Goal: Task Accomplishment & Management: Manage account settings

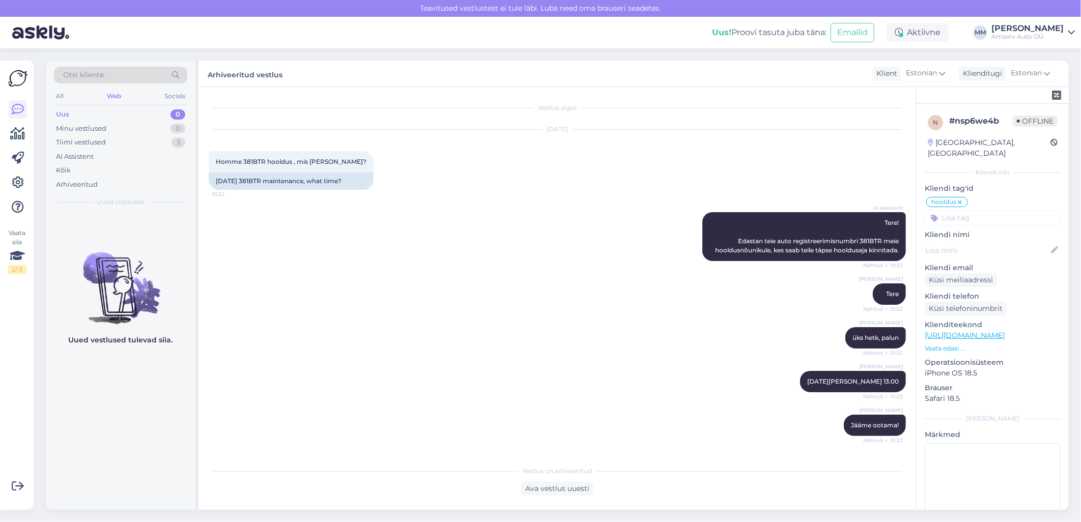
scroll to position [79, 0]
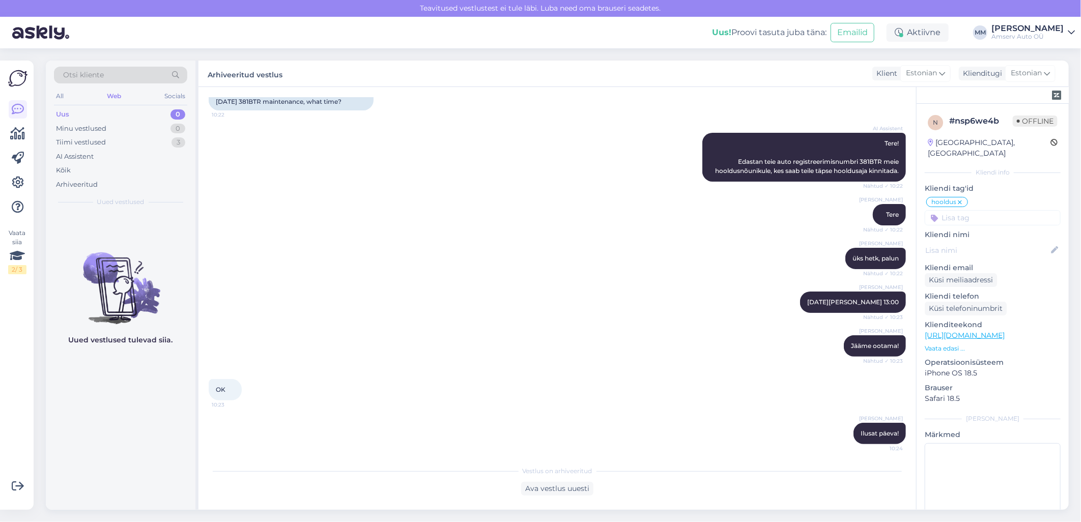
click at [122, 93] on div "Web" at bounding box center [114, 96] width 18 height 13
click at [928, 32] on div "Aktiivne" at bounding box center [918, 32] width 62 height 18
click at [842, 82] on button "15 minutit" at bounding box center [857, 79] width 44 height 11
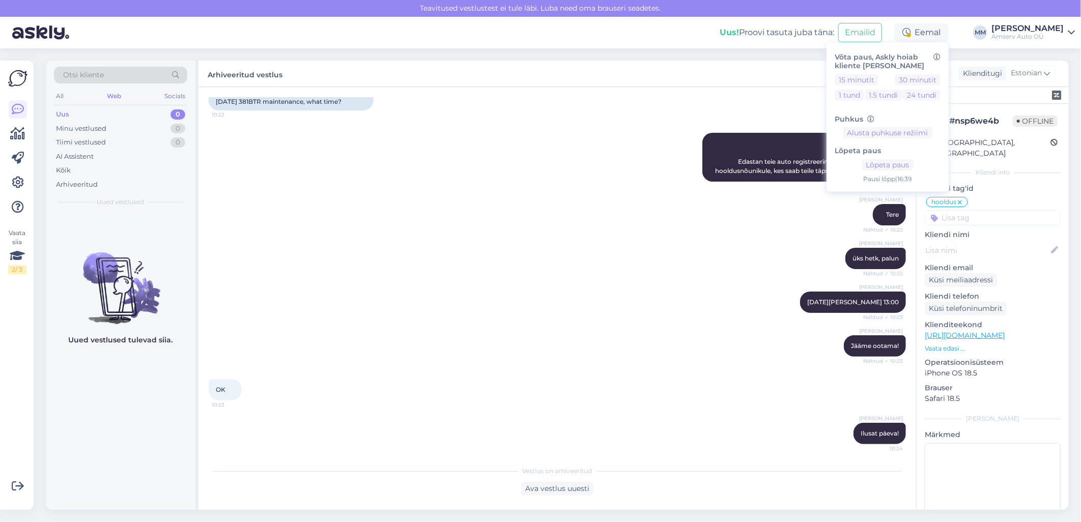
click at [1069, 31] on icon at bounding box center [1071, 33] width 7 height 8
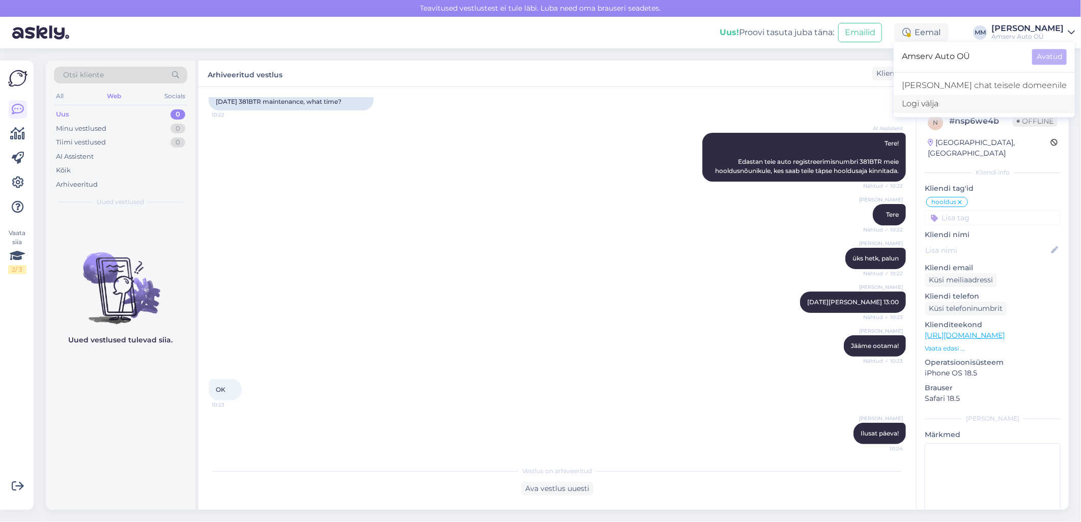
click at [983, 104] on div "Logi välja" at bounding box center [984, 104] width 181 height 18
